Goal: Task Accomplishment & Management: Complete application form

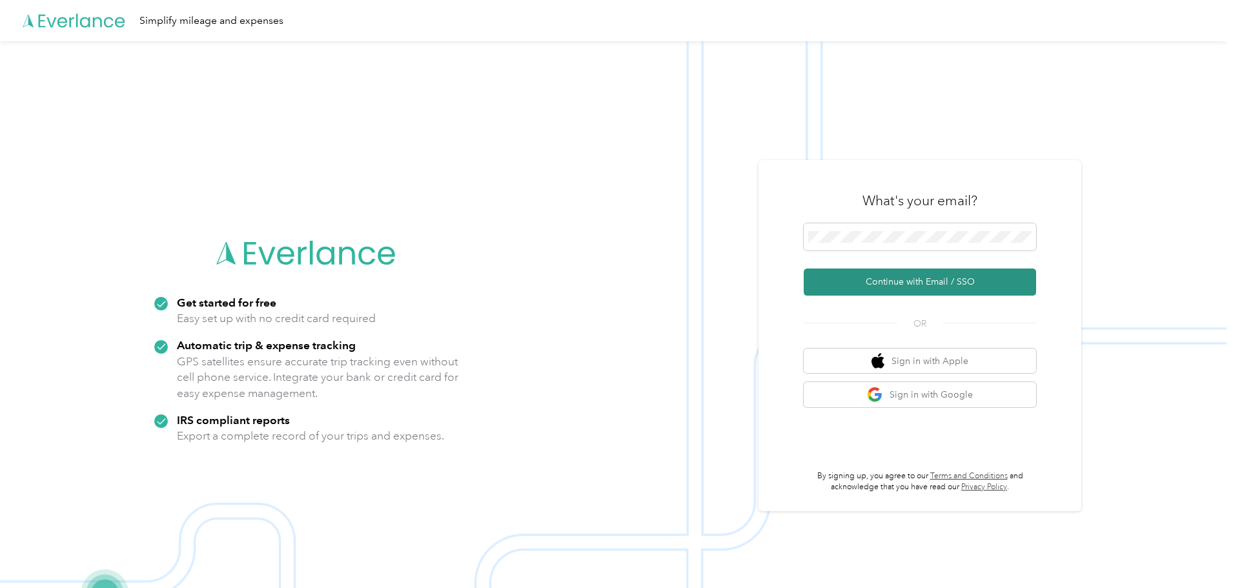
click at [906, 277] on button "Continue with Email / SSO" at bounding box center [920, 282] width 232 height 27
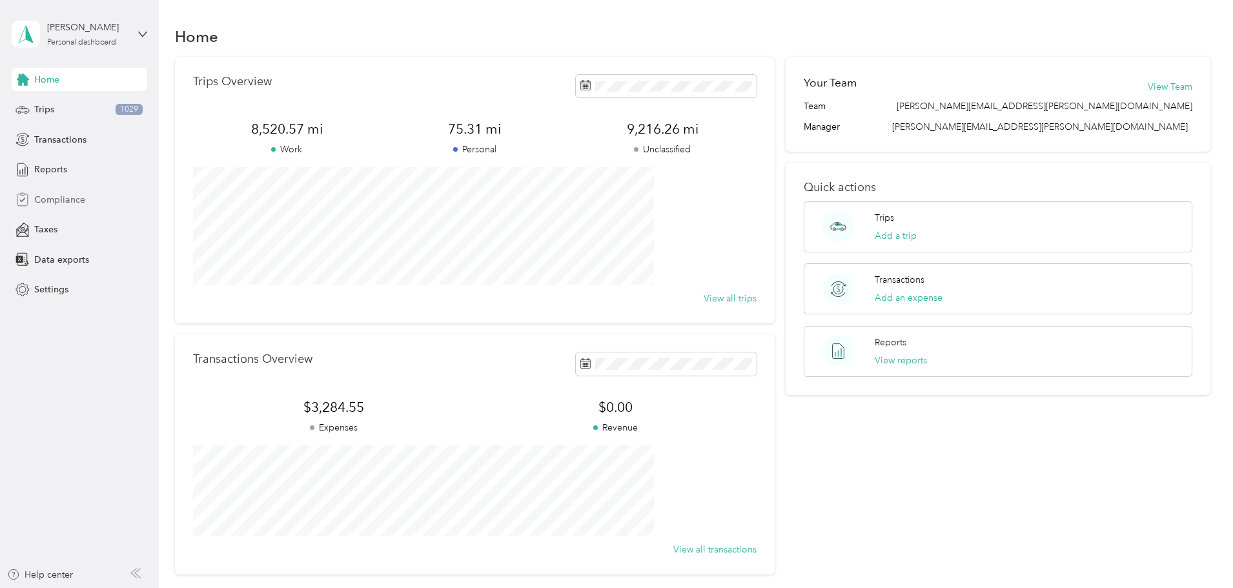
click at [57, 196] on span "Compliance" at bounding box center [59, 200] width 51 height 14
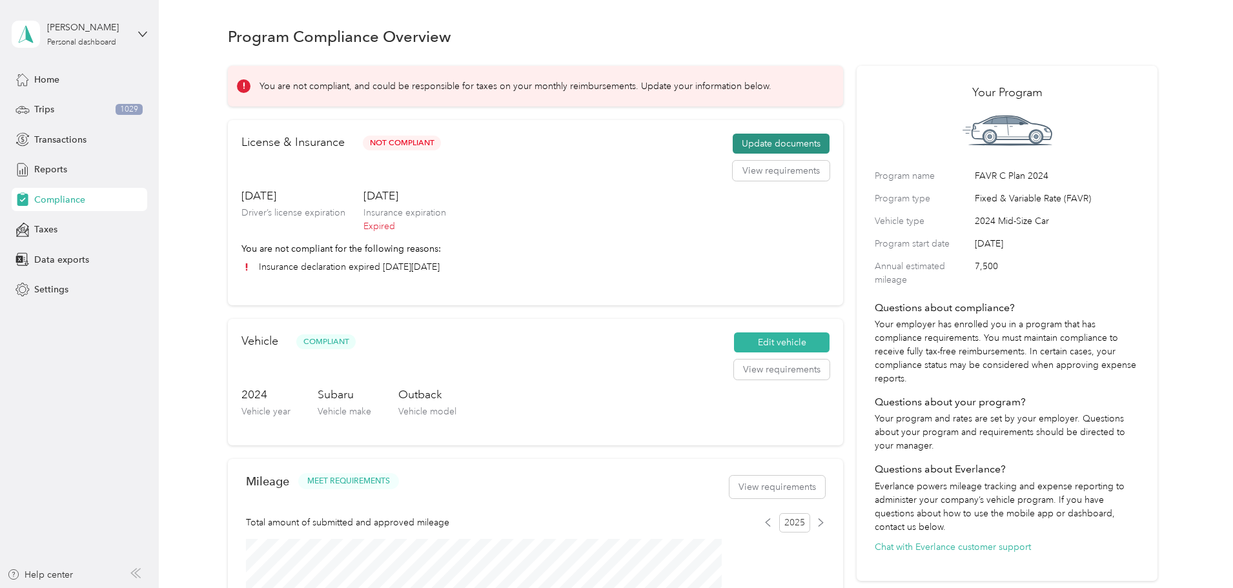
click at [752, 152] on button "Update documents" at bounding box center [781, 144] width 97 height 21
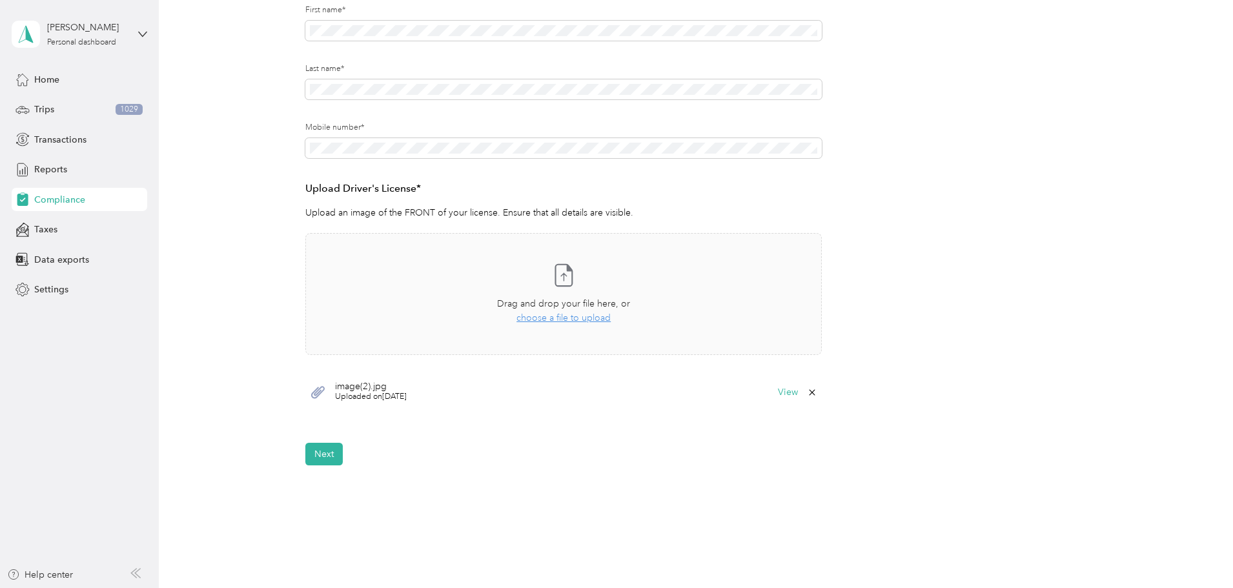
scroll to position [194, 0]
click at [537, 316] on span "choose a file to upload" at bounding box center [563, 316] width 94 height 11
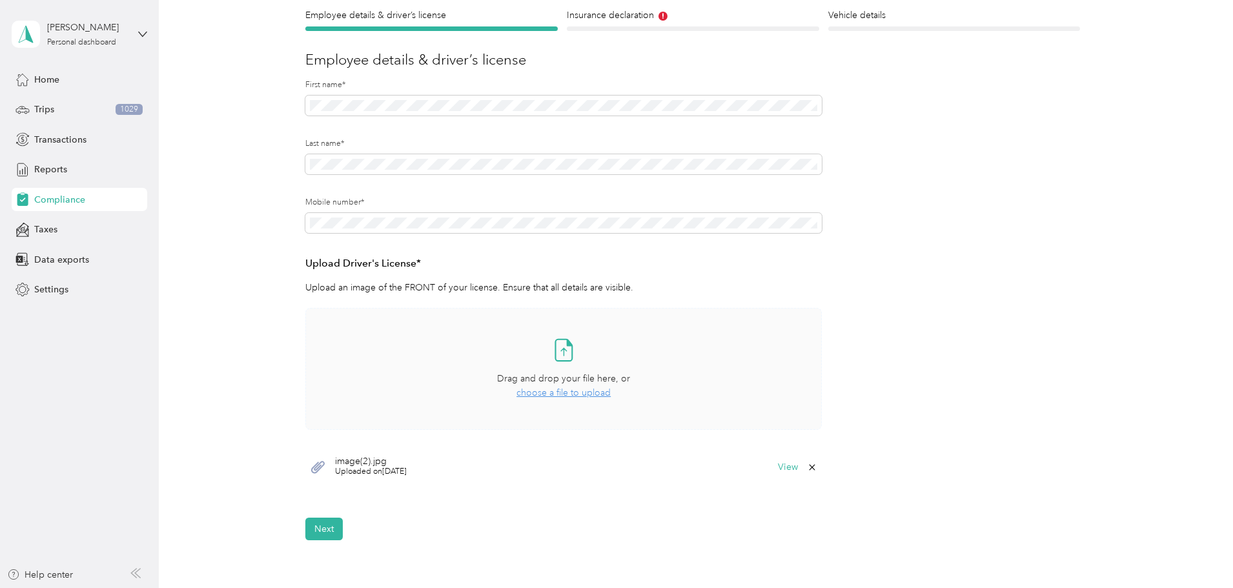
scroll to position [0, 0]
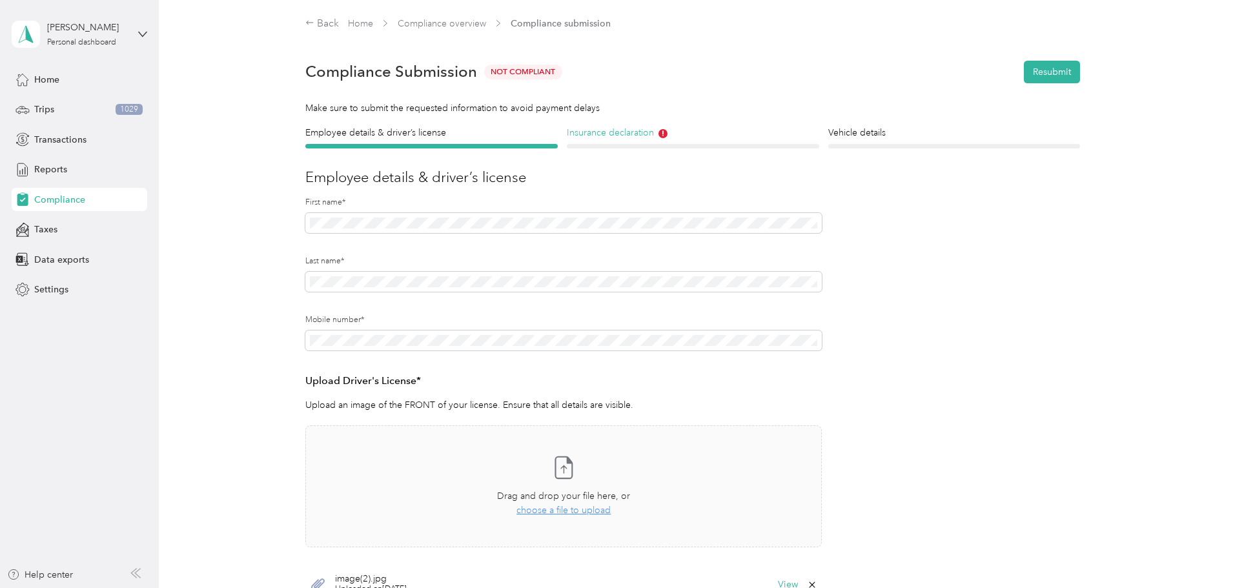
click at [643, 138] on h4 "Insurance declaration" at bounding box center [693, 133] width 252 height 14
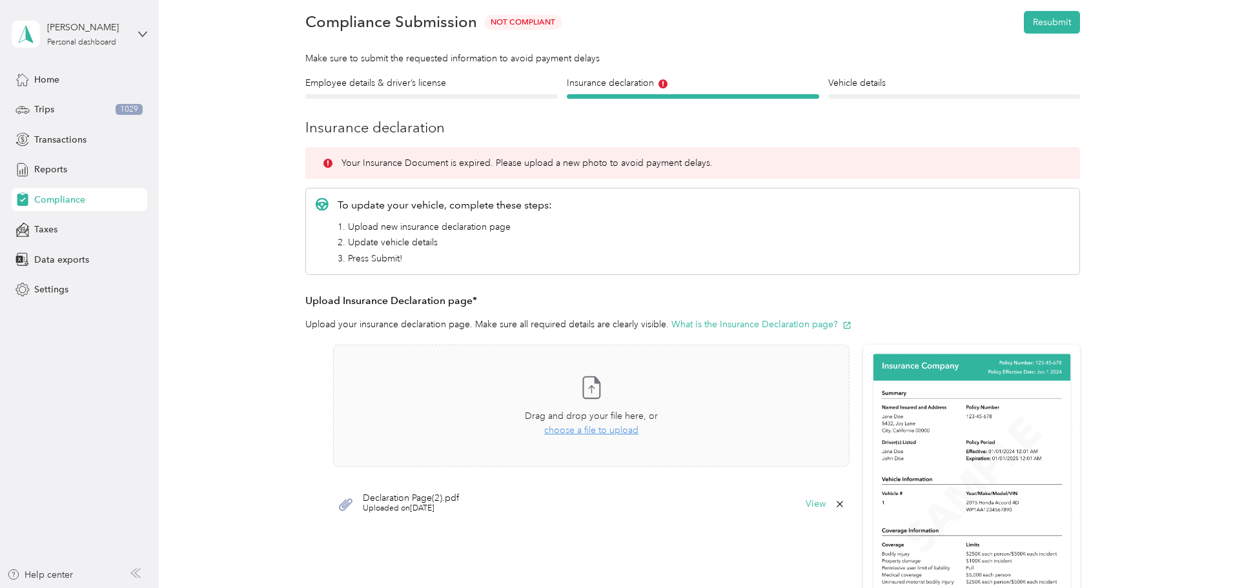
scroll to position [258, 0]
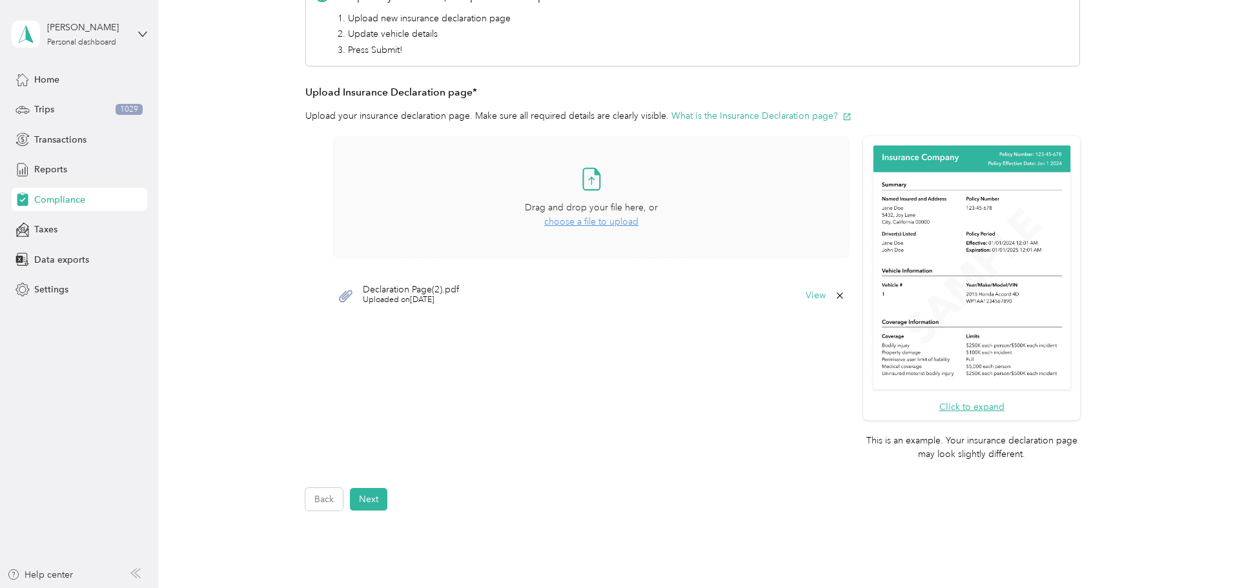
click at [551, 220] on span "choose a file to upload" at bounding box center [591, 221] width 94 height 11
click at [838, 295] on icon at bounding box center [840, 296] width 10 height 10
click at [808, 305] on button "Yes" at bounding box center [805, 304] width 25 height 21
click at [600, 222] on span "choose a file to upload" at bounding box center [591, 221] width 94 height 11
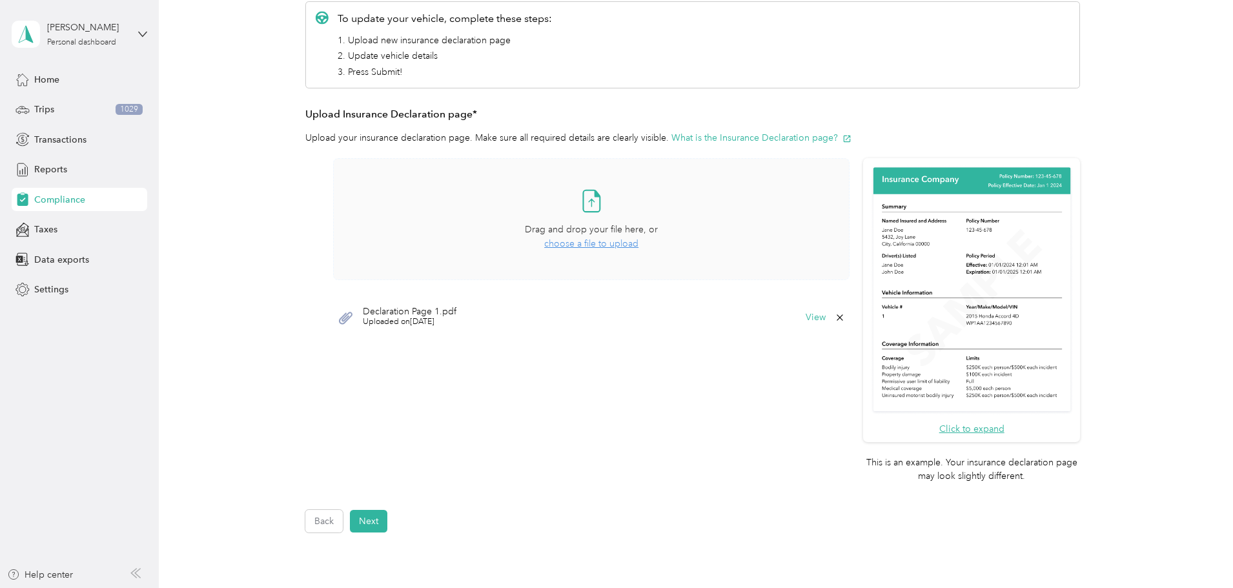
scroll to position [369, 0]
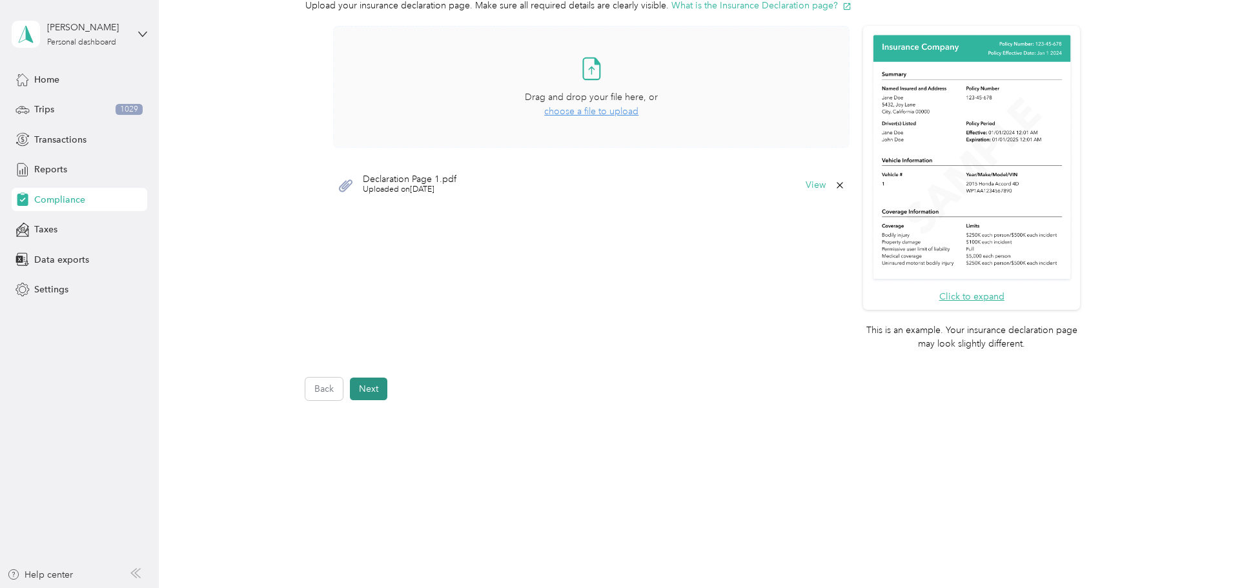
click at [374, 389] on button "Next" at bounding box center [368, 389] width 37 height 23
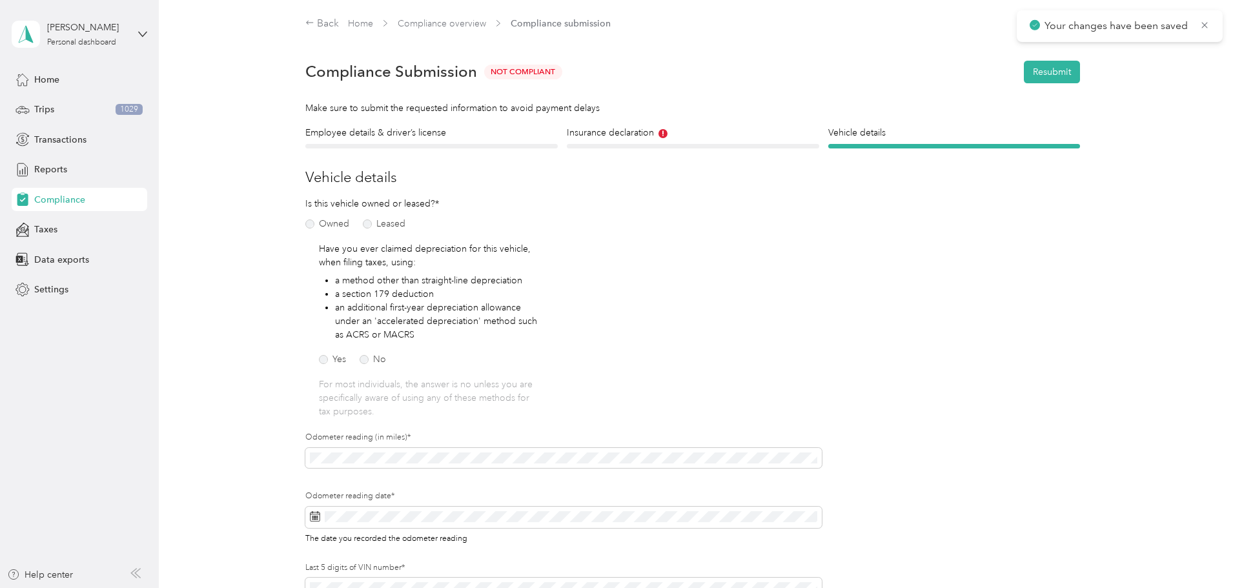
click at [686, 142] on div "Insurance declaration Insurance" at bounding box center [693, 137] width 252 height 23
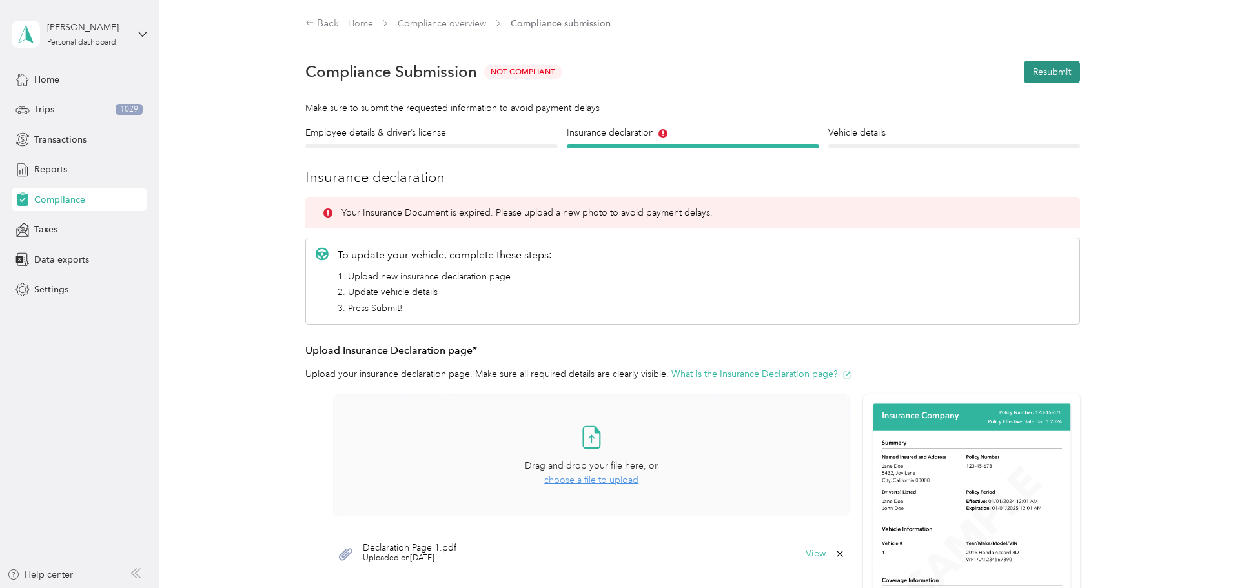
click at [1036, 70] on button "Resubmit" at bounding box center [1052, 72] width 56 height 23
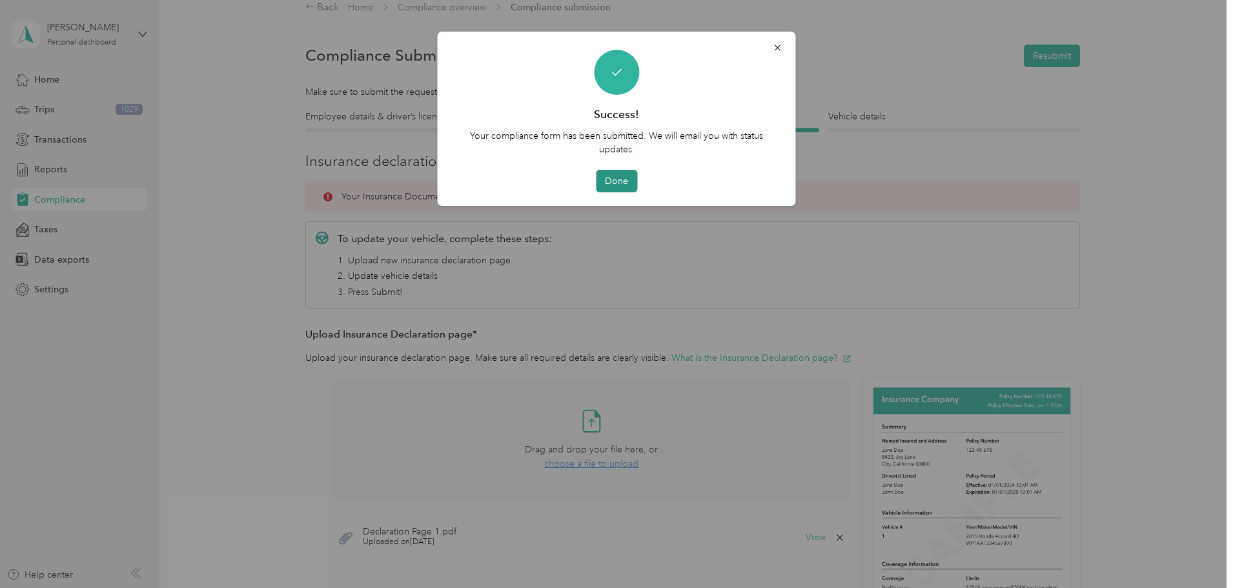
click at [612, 179] on button "Done" at bounding box center [616, 181] width 41 height 23
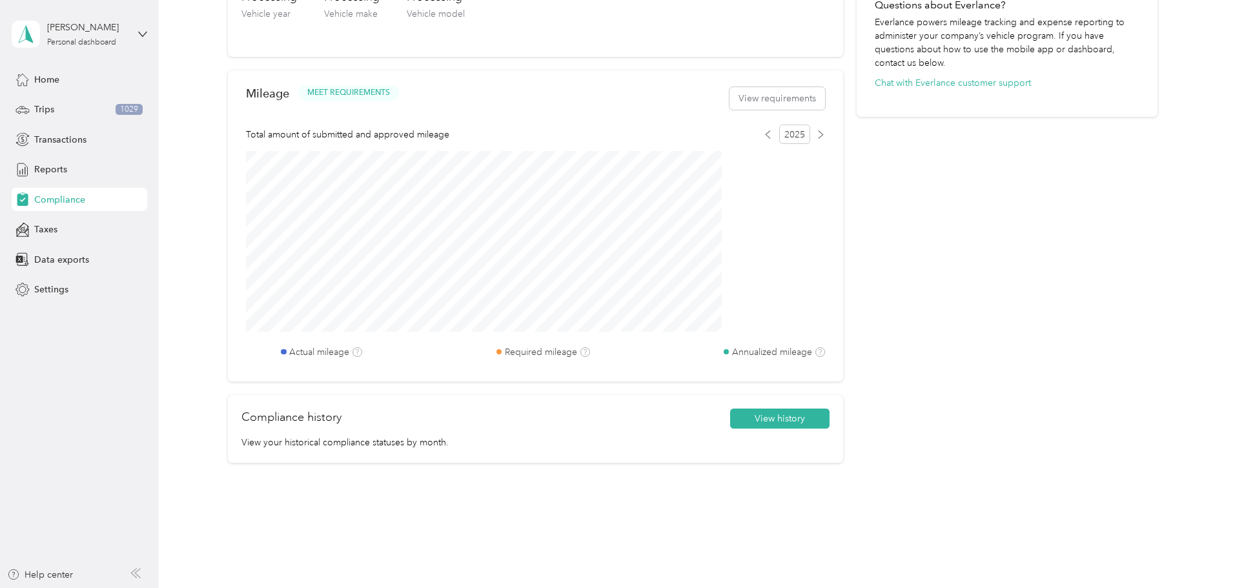
scroll to position [490, 0]
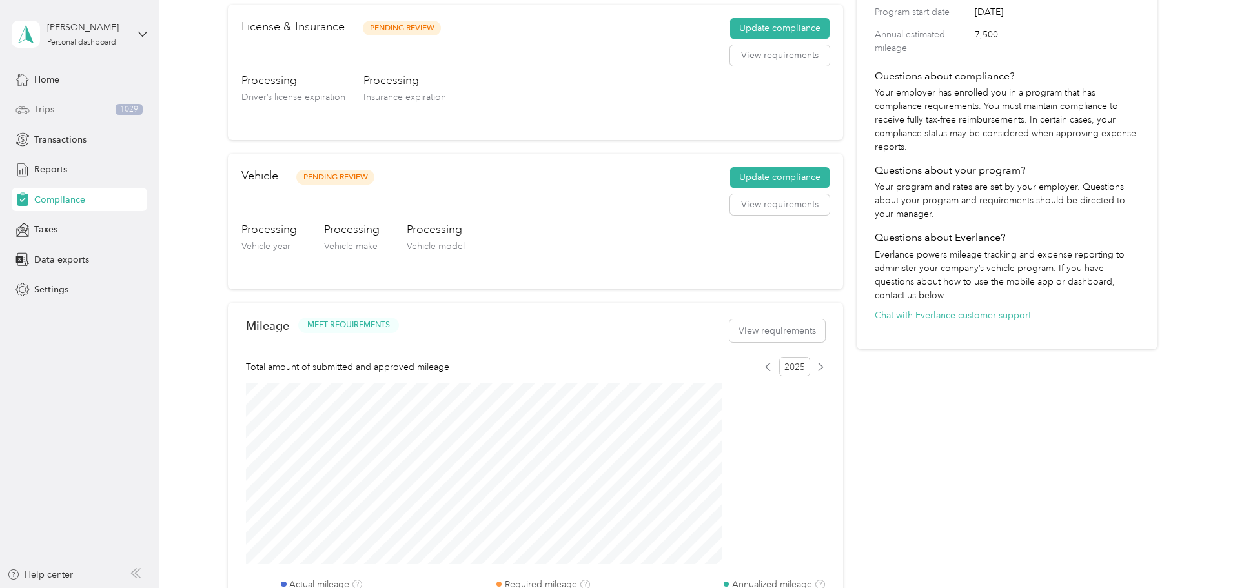
click at [65, 105] on div "Trips 1029" at bounding box center [80, 109] width 136 height 23
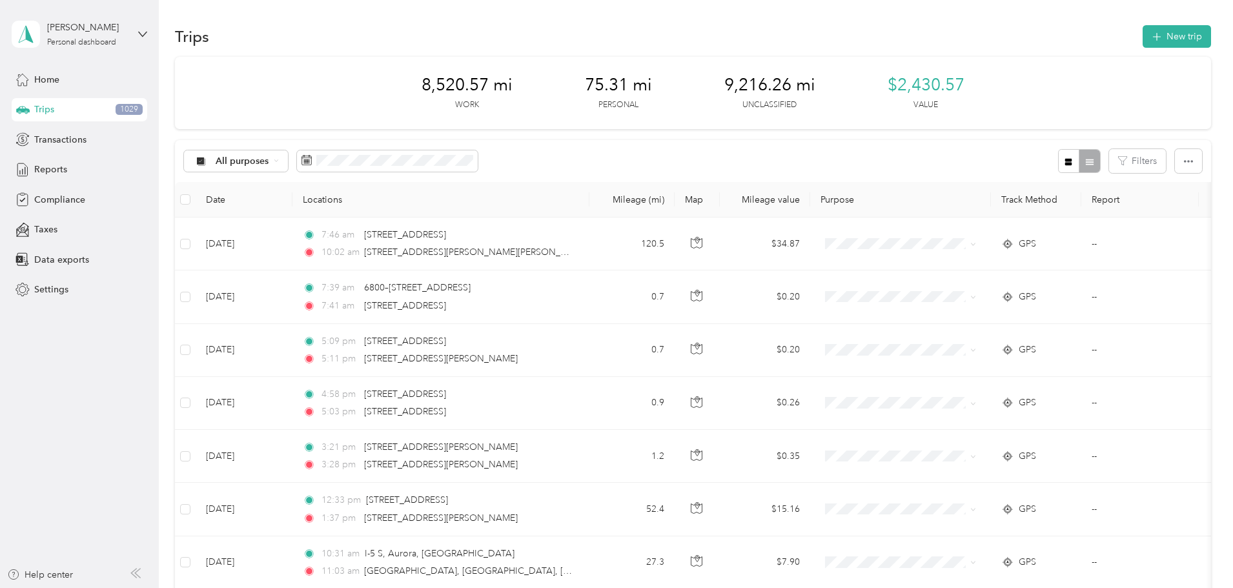
click at [720, 199] on th "Map" at bounding box center [697, 200] width 45 height 36
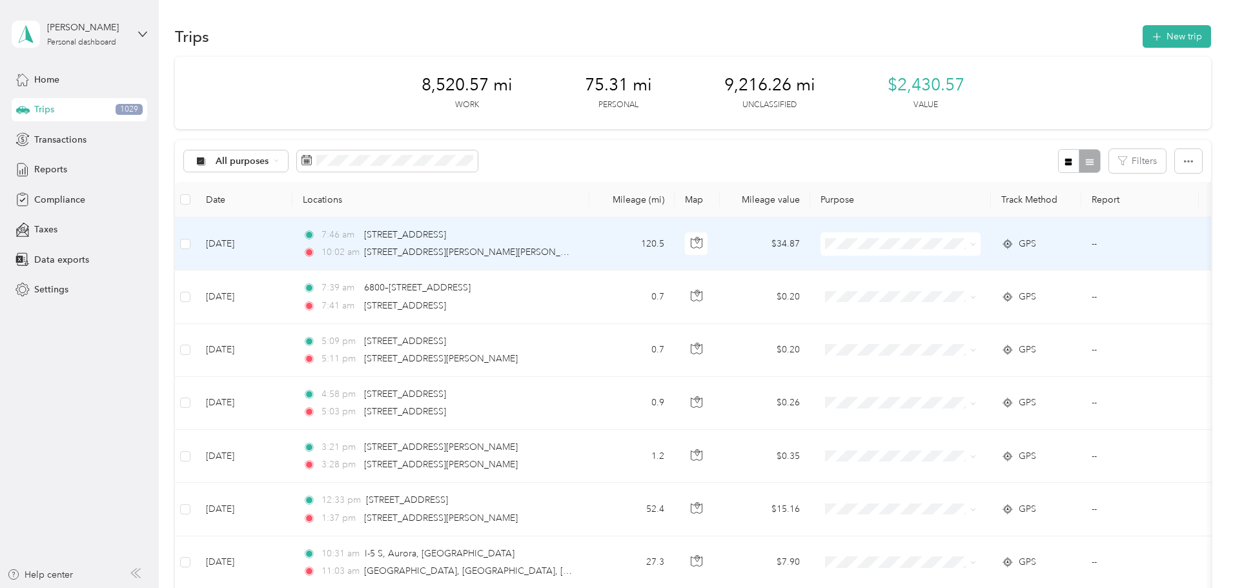
click at [979, 237] on span at bounding box center [901, 243] width 160 height 23
click at [981, 252] on span at bounding box center [901, 243] width 160 height 23
click at [976, 242] on icon at bounding box center [973, 244] width 6 height 6
click at [966, 270] on li "Convergint Technologies" at bounding box center [986, 268] width 160 height 23
